Goal: Task Accomplishment & Management: Use online tool/utility

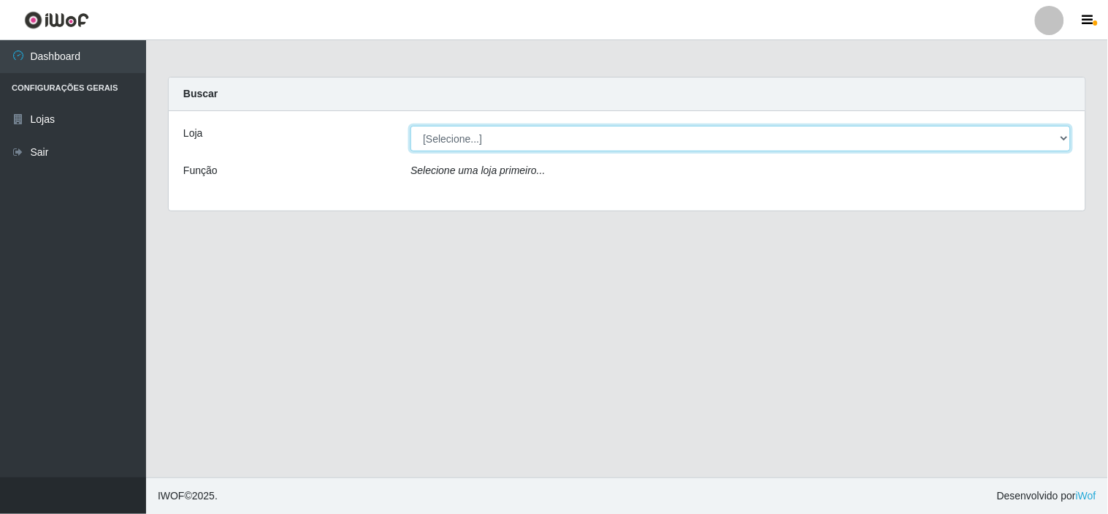
click at [464, 136] on select "[Selecione...] Rede Compras Supermercados - LOJA 6" at bounding box center [741, 139] width 660 height 26
click at [411, 126] on select "[Selecione...] Rede Compras Supermercados - LOJA 6" at bounding box center [741, 139] width 660 height 26
click at [522, 148] on select "[Selecione...] Rede Compras Supermercados - LOJA 6" at bounding box center [741, 139] width 660 height 26
select select "398"
click at [411, 126] on select "[Selecione...] Rede Compras Supermercados - LOJA 6" at bounding box center [741, 139] width 660 height 26
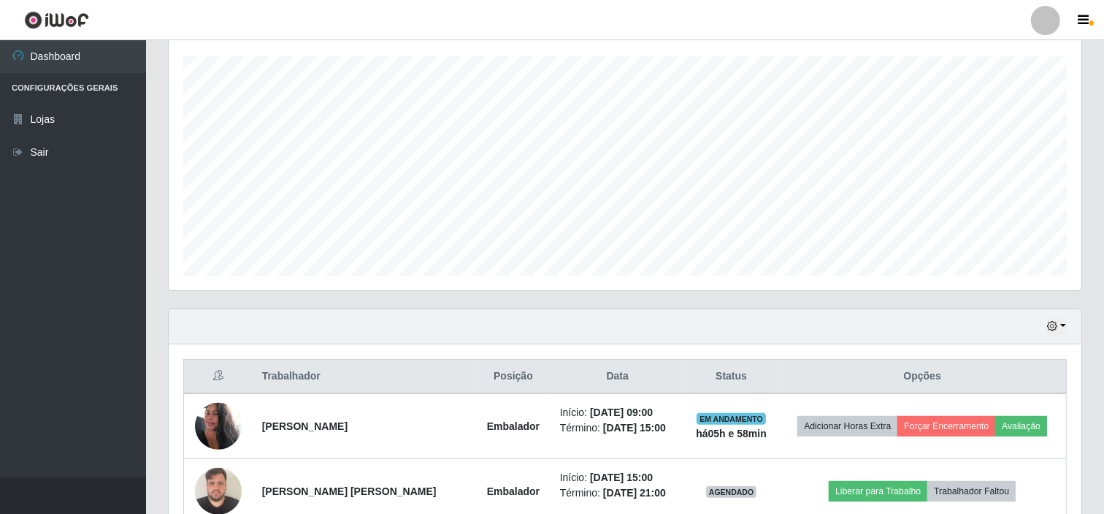
scroll to position [392, 0]
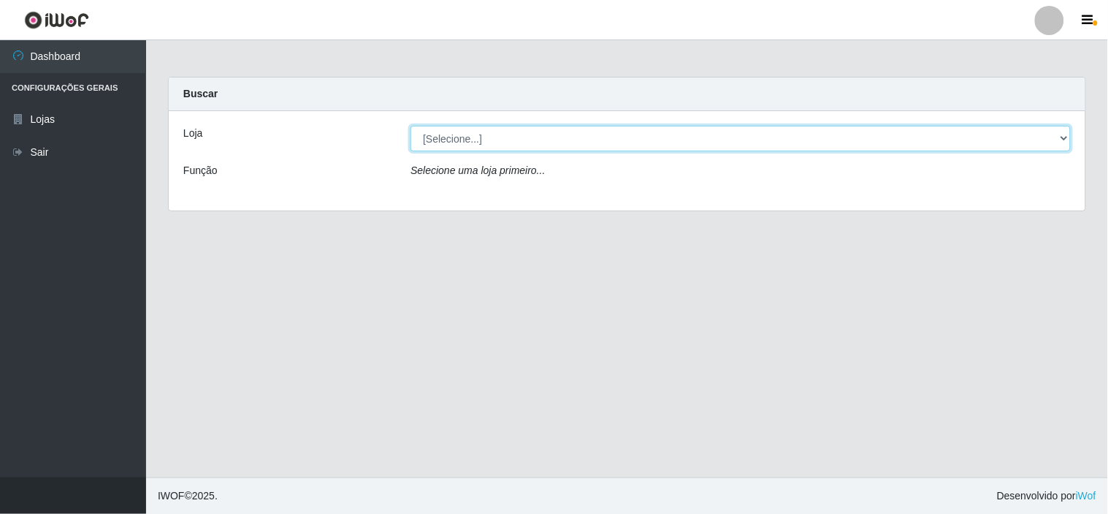
click at [522, 148] on select "[Selecione...] Rede Compras Supermercados - LOJA 6" at bounding box center [741, 139] width 660 height 26
select select "398"
click at [411, 126] on select "[Selecione...] Rede Compras Supermercados - LOJA 6" at bounding box center [741, 139] width 660 height 26
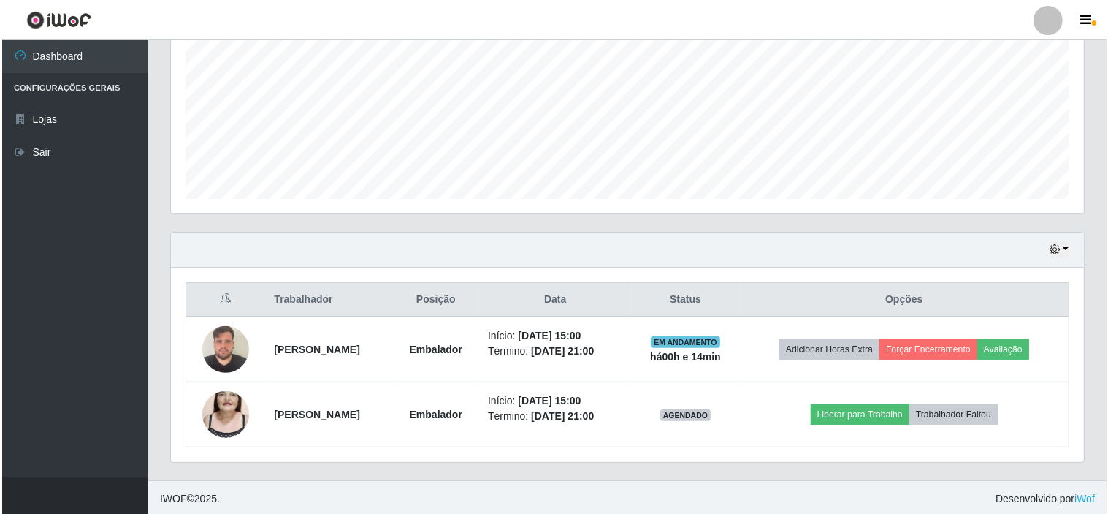
scroll to position [327, 0]
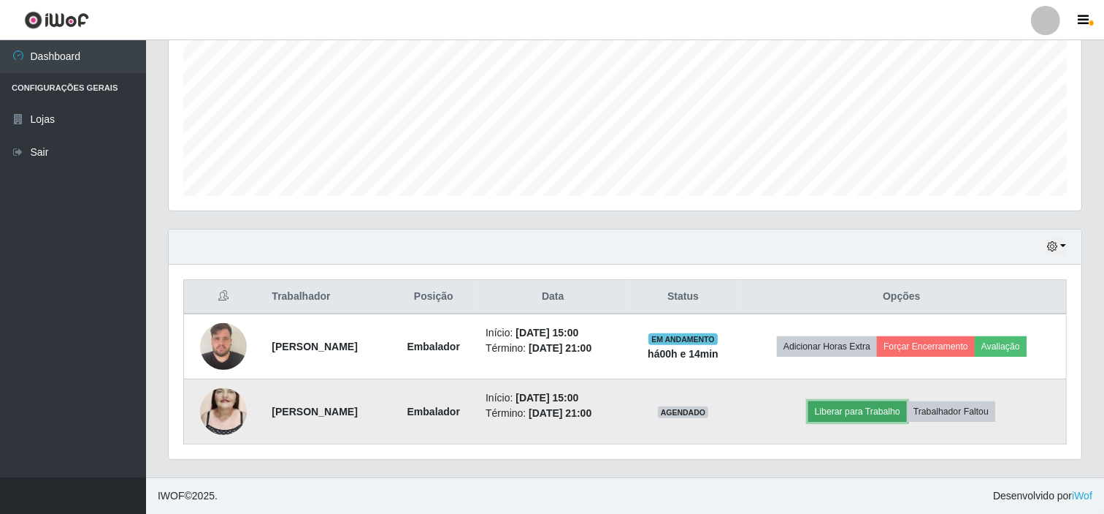
click at [879, 409] on button "Liberar para Trabalho" at bounding box center [858, 411] width 99 height 20
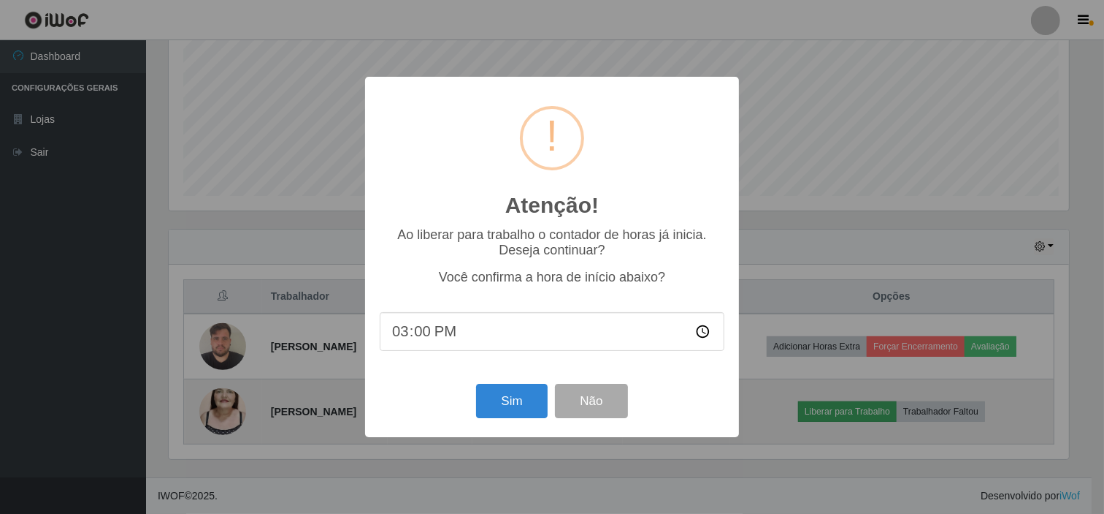
scroll to position [302, 904]
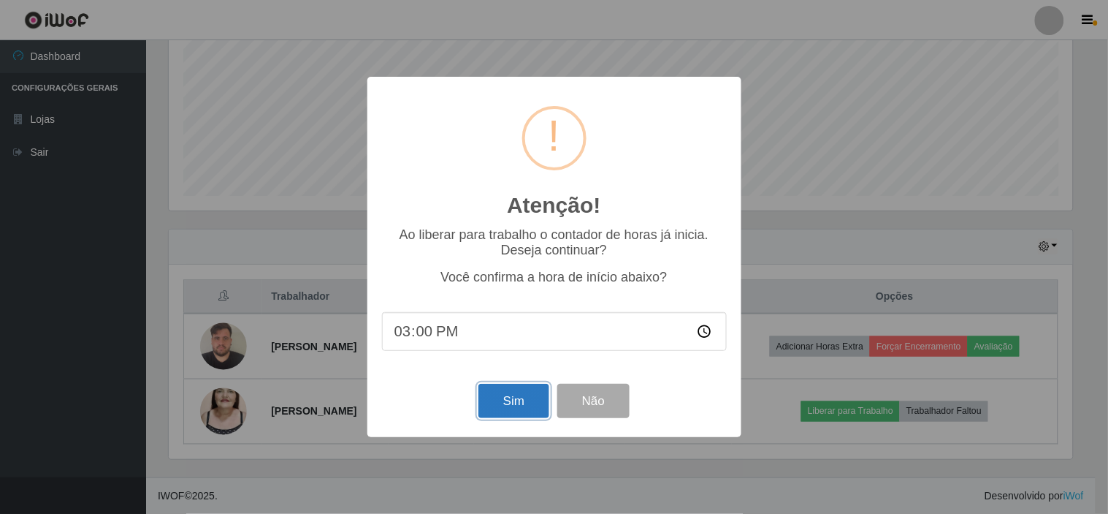
click at [509, 402] on button "Sim" at bounding box center [513, 400] width 71 height 34
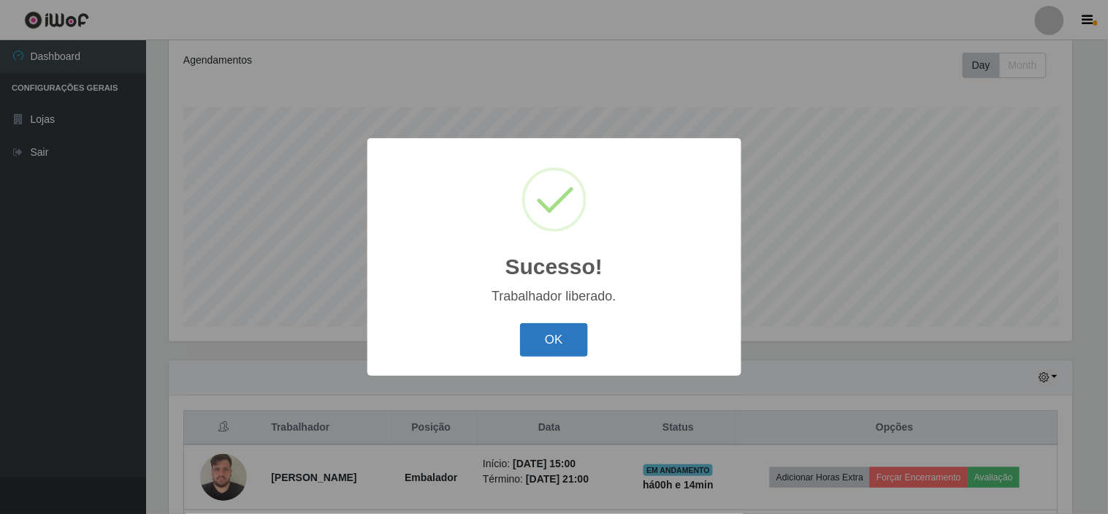
click at [548, 339] on button "OK" at bounding box center [554, 340] width 68 height 34
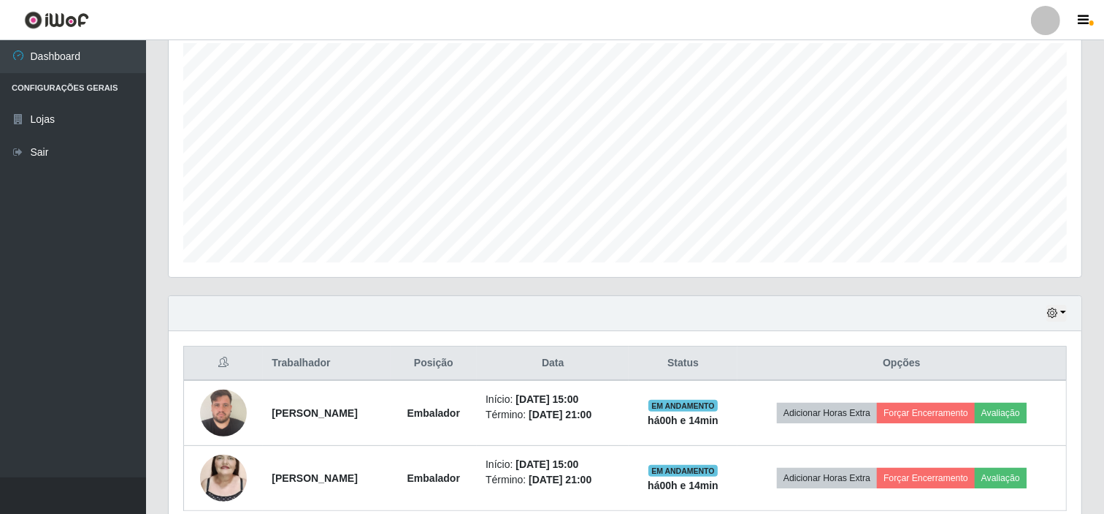
scroll to position [327, 0]
